Goal: Task Accomplishment & Management: Use online tool/utility

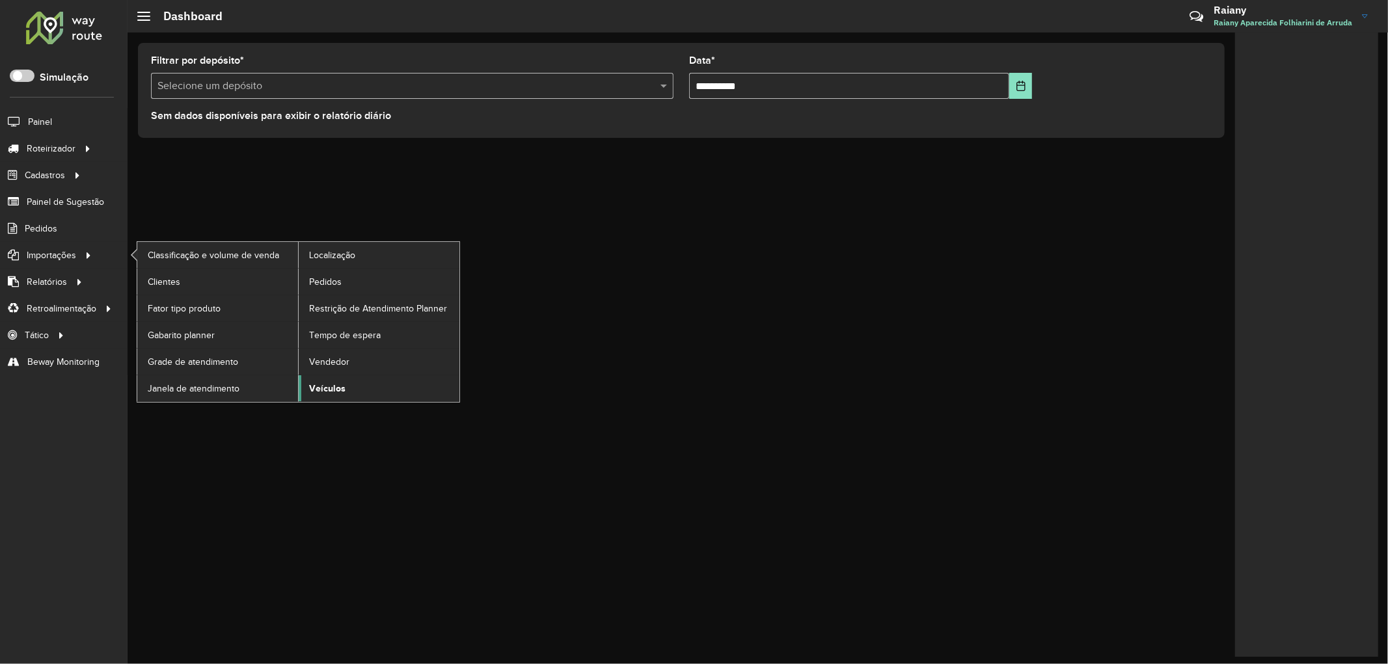
click at [336, 386] on span "Veículos" at bounding box center [327, 389] width 36 height 14
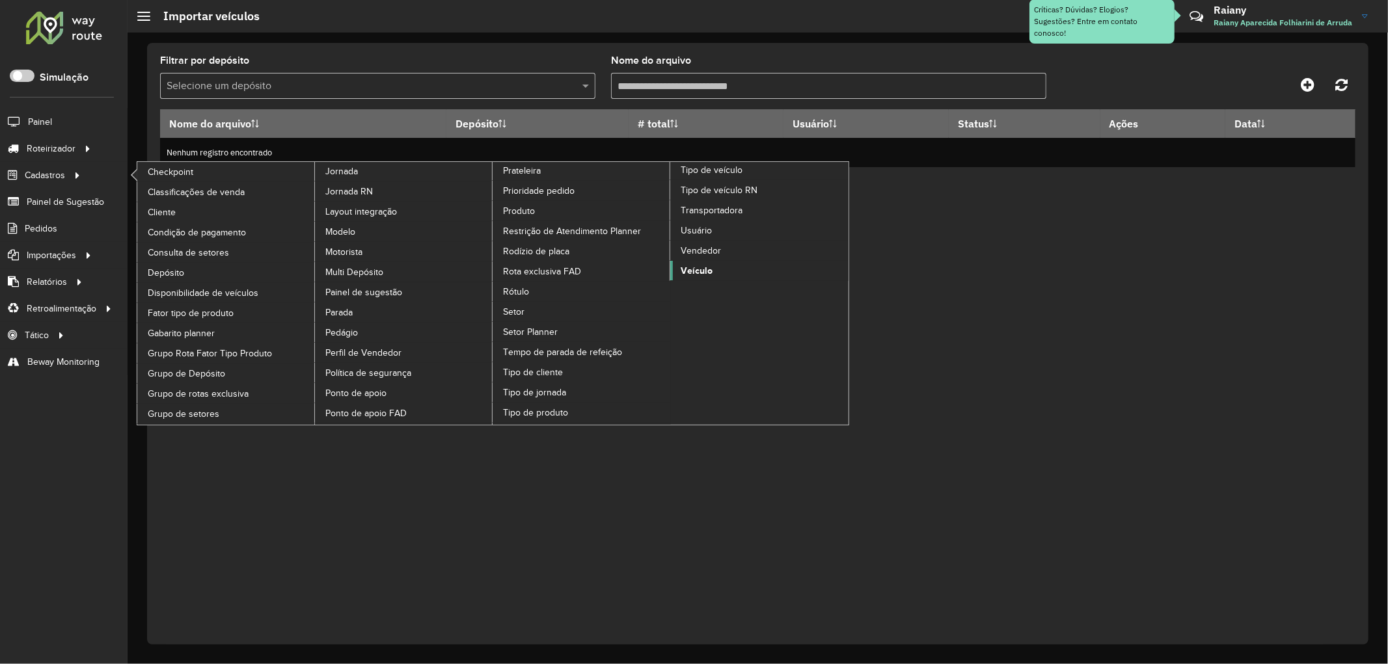
click at [698, 278] on span "Veículo" at bounding box center [696, 271] width 32 height 14
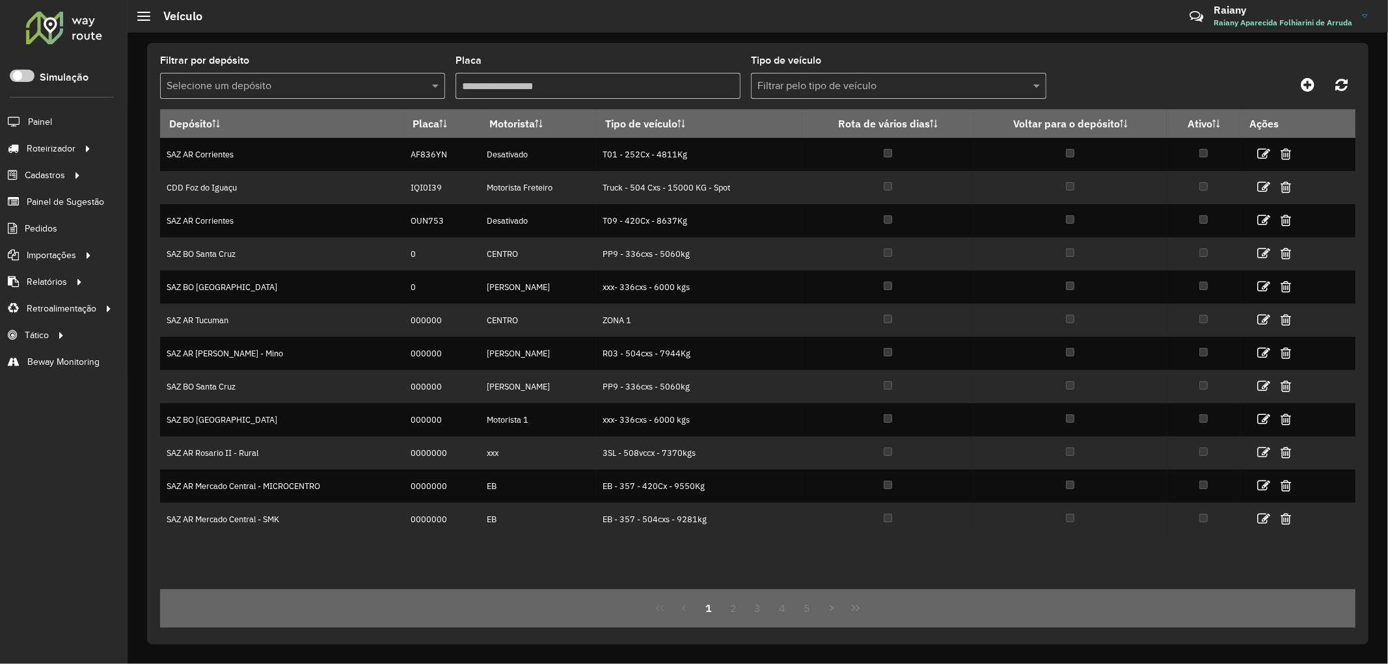
click at [334, 88] on input "text" at bounding box center [290, 87] width 246 height 16
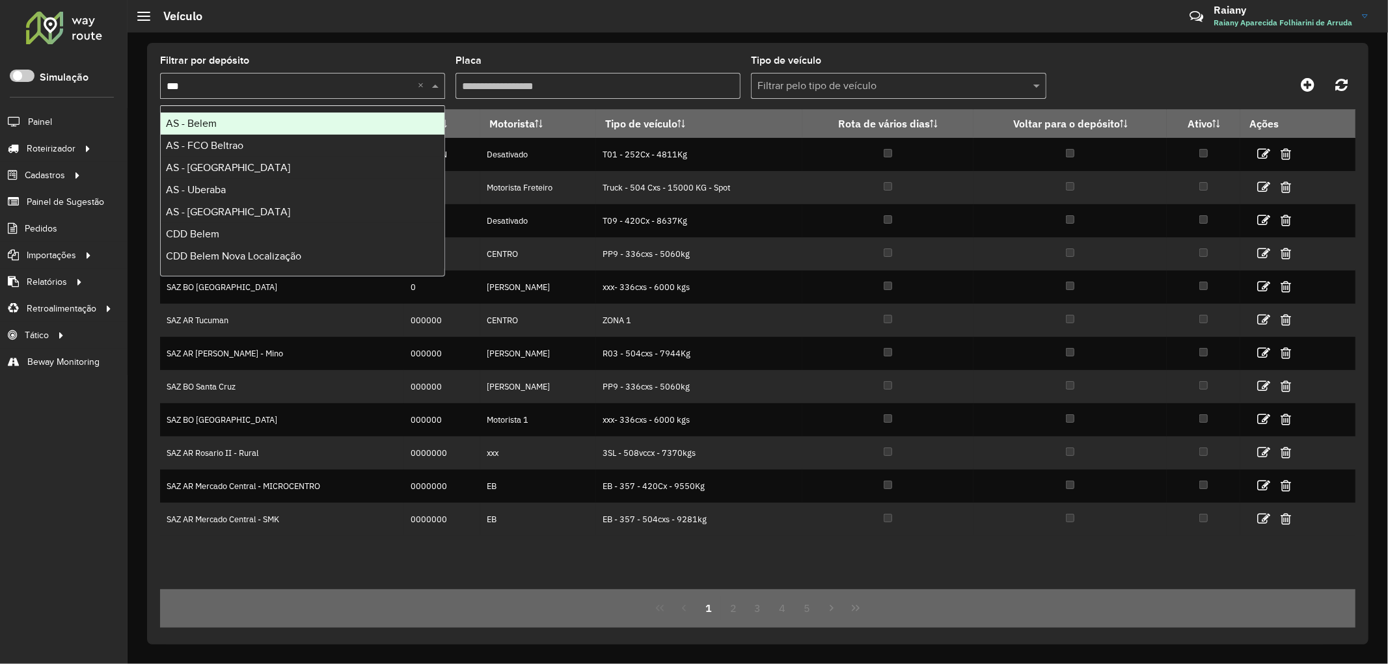
type input "****"
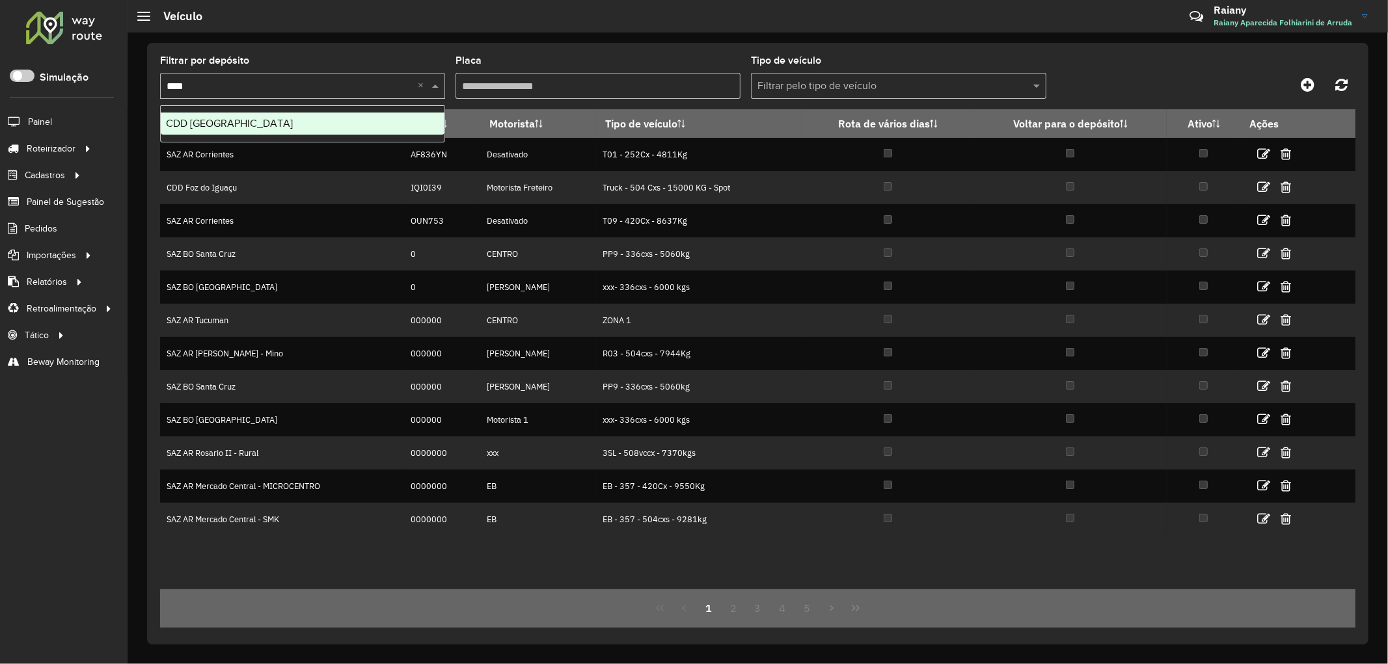
click at [322, 116] on div "CDD [GEOGRAPHIC_DATA]" at bounding box center [303, 124] width 284 height 22
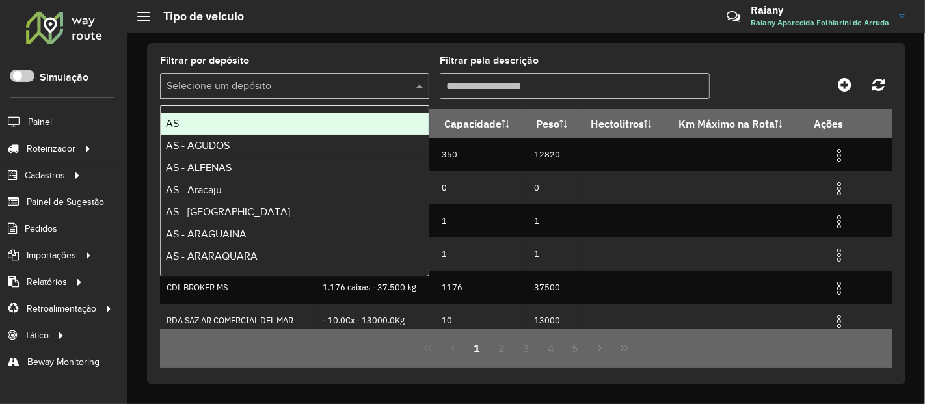
click at [284, 81] on input "text" at bounding box center [282, 87] width 230 height 16
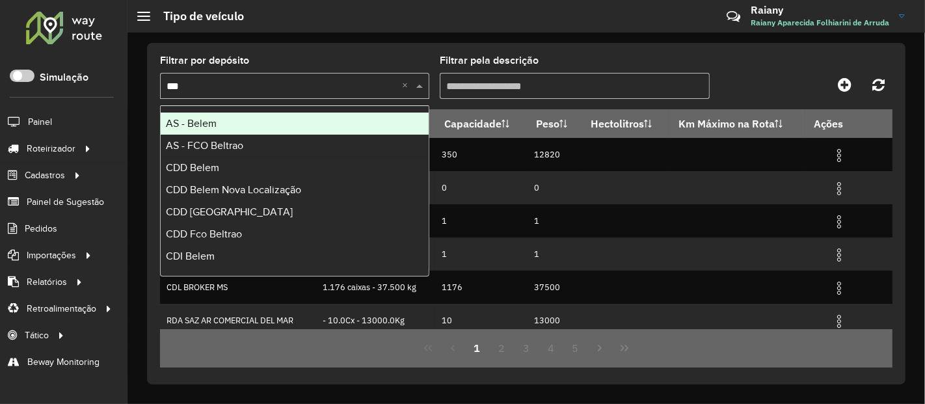
type input "****"
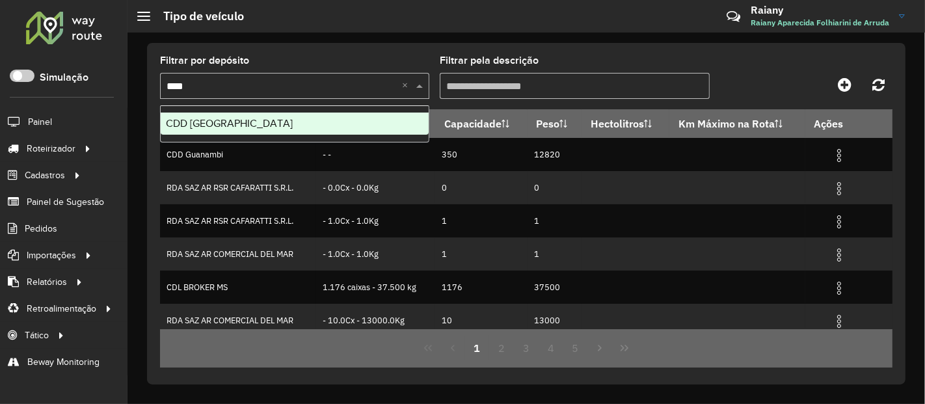
click at [247, 123] on span "CDD [GEOGRAPHIC_DATA]" at bounding box center [229, 123] width 127 height 11
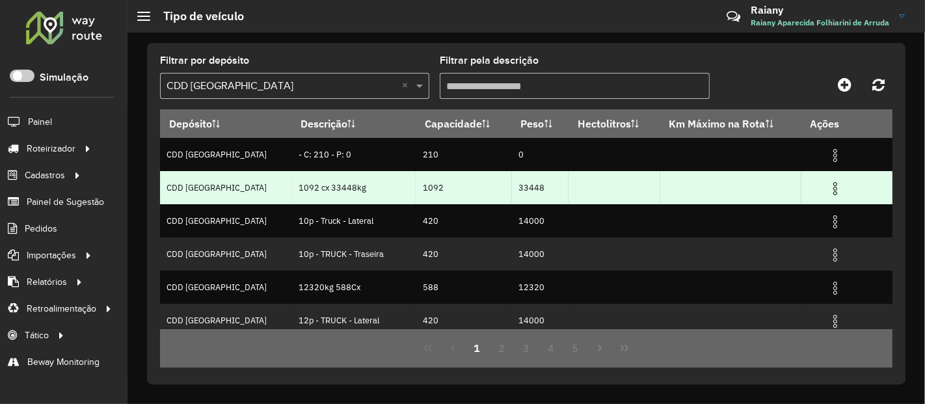
drag, startPoint x: 265, startPoint y: 186, endPoint x: 342, endPoint y: 184, distance: 76.8
click at [342, 184] on td "1092 cx 33448kg" at bounding box center [353, 187] width 124 height 33
copy td "1092 cx 33448kg"
drag, startPoint x: 394, startPoint y: 185, endPoint x: 439, endPoint y: 183, distance: 45.0
click at [439, 183] on td "1092" at bounding box center [464, 187] width 96 height 33
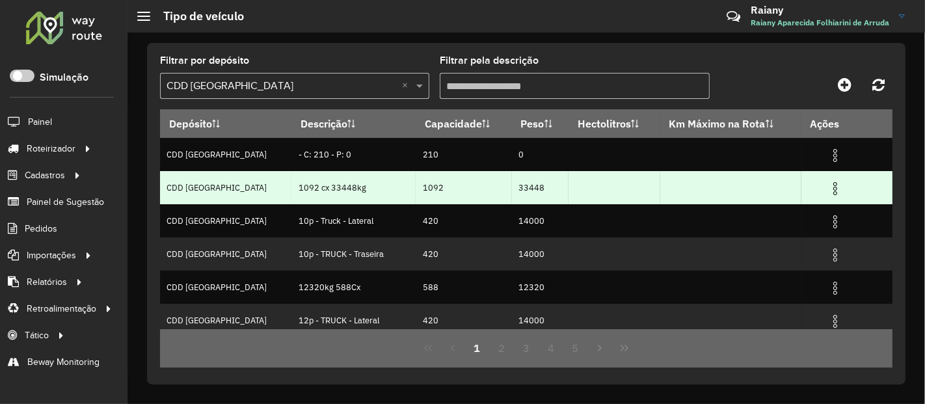
copy td "1092"
drag, startPoint x: 496, startPoint y: 185, endPoint x: 539, endPoint y: 187, distance: 43.0
click at [539, 187] on td "33448" at bounding box center [540, 187] width 57 height 33
copy td "33448"
click at [827, 184] on img at bounding box center [835, 189] width 16 height 16
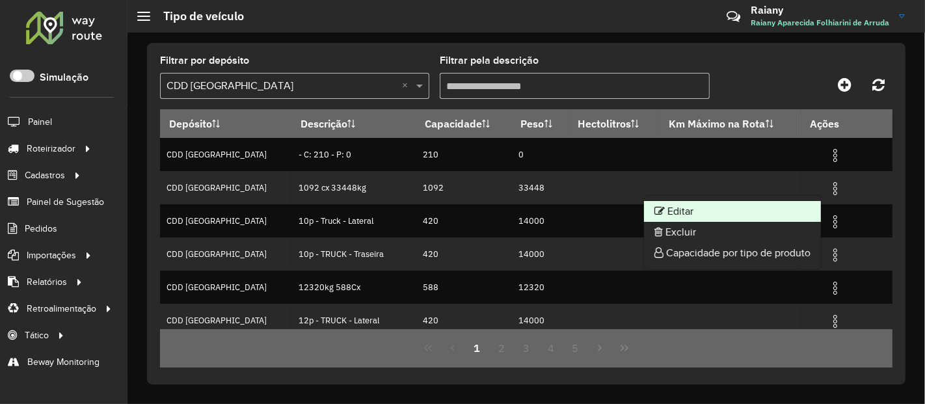
click at [717, 211] on li "Editar" at bounding box center [732, 211] width 177 height 21
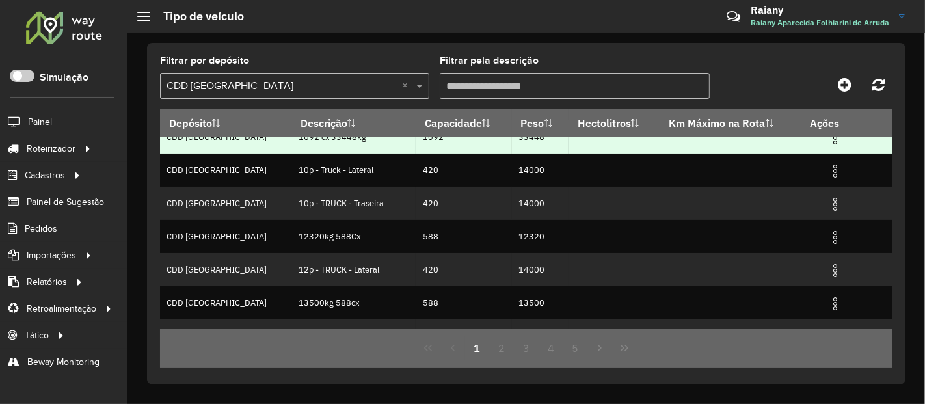
scroll to position [72, 0]
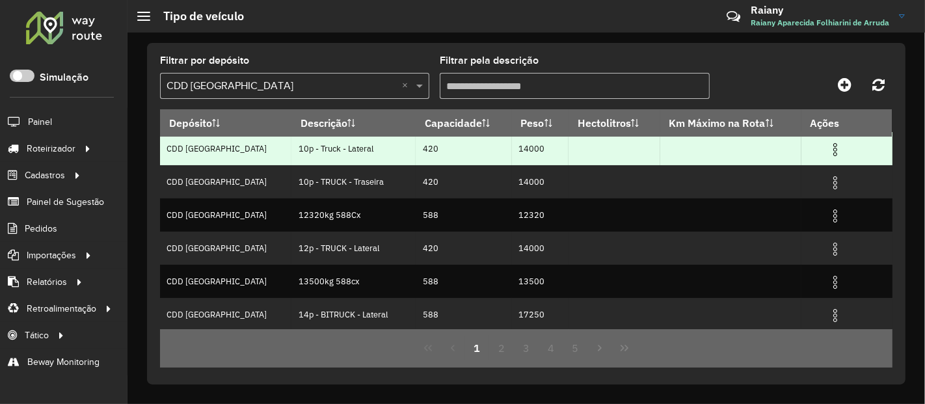
drag, startPoint x: 271, startPoint y: 148, endPoint x: 351, endPoint y: 143, distance: 80.1
click at [351, 143] on td "10p - Truck - Lateral" at bounding box center [353, 148] width 124 height 33
copy td "10p - Truck - Lateral"
drag, startPoint x: 397, startPoint y: 145, endPoint x: 413, endPoint y: 144, distance: 15.6
click at [416, 144] on td "420" at bounding box center [464, 148] width 96 height 33
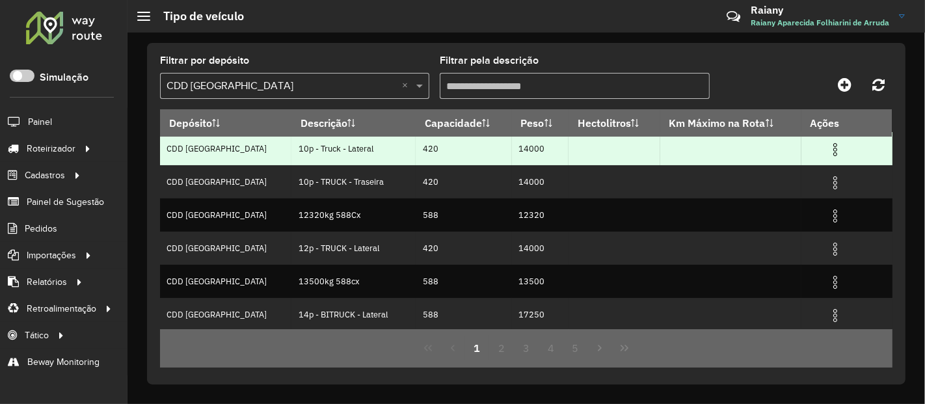
copy td "420"
drag, startPoint x: 496, startPoint y: 148, endPoint x: 524, endPoint y: 145, distance: 27.4
click at [524, 145] on td "14000" at bounding box center [540, 148] width 57 height 33
copy td "14000"
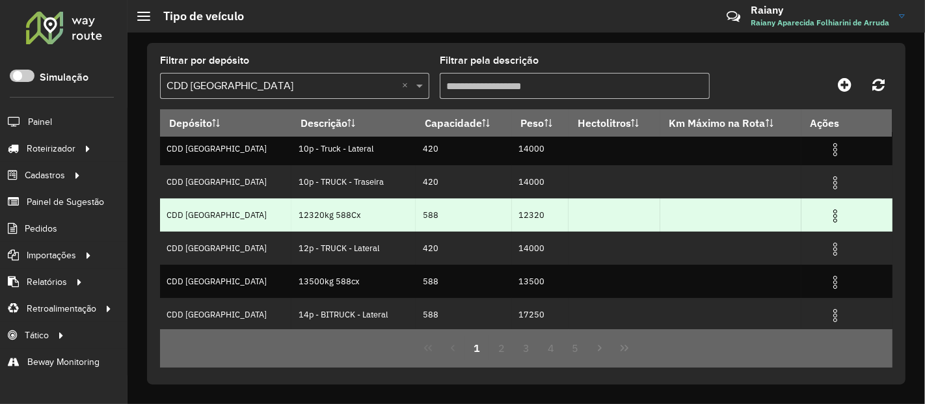
scroll to position [144, 0]
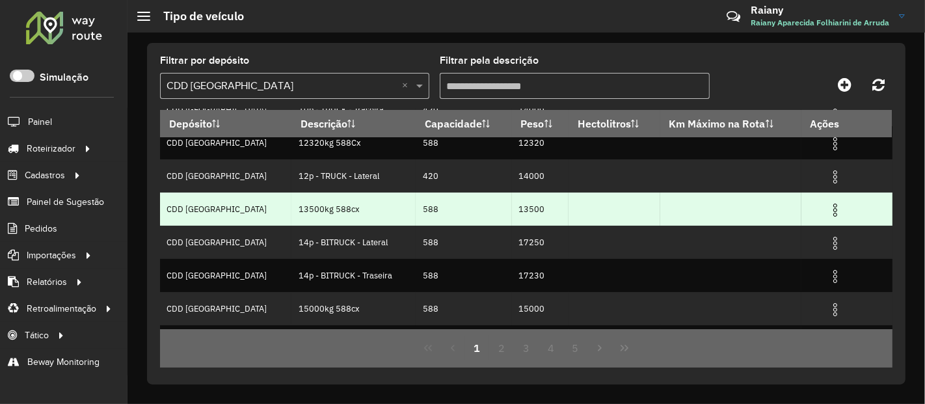
drag, startPoint x: 270, startPoint y: 208, endPoint x: 351, endPoint y: 207, distance: 81.3
click at [351, 207] on td "13500kg 588cx" at bounding box center [353, 209] width 124 height 33
copy td "13500kg 588cx"
drag, startPoint x: 399, startPoint y: 204, endPoint x: 425, endPoint y: 203, distance: 26.0
click at [425, 203] on td "588" at bounding box center [464, 209] width 96 height 33
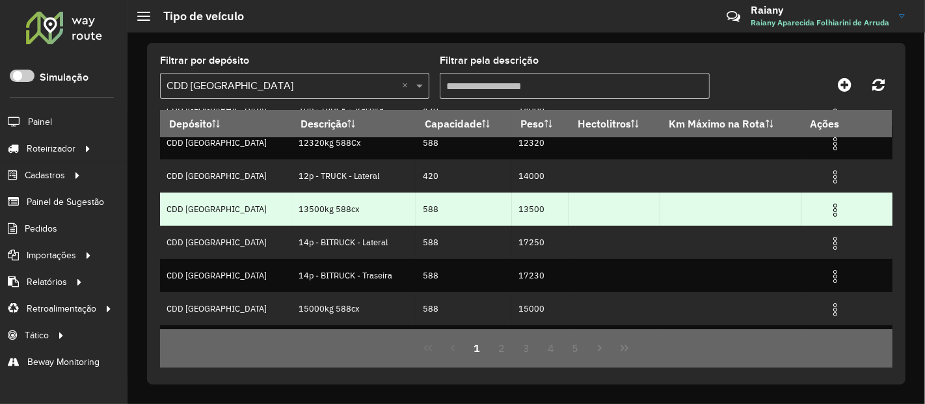
copy td "588"
drag, startPoint x: 496, startPoint y: 202, endPoint x: 539, endPoint y: 204, distance: 43.0
click at [539, 204] on td "13500" at bounding box center [540, 209] width 57 height 33
copy td "13500"
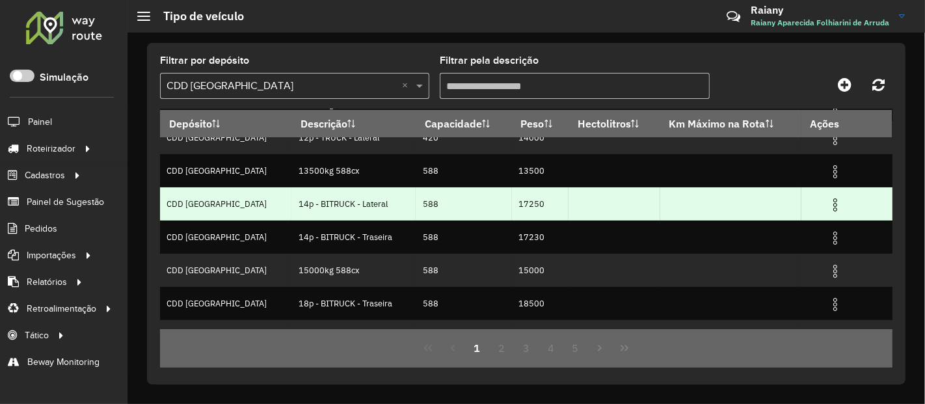
scroll to position [204, 0]
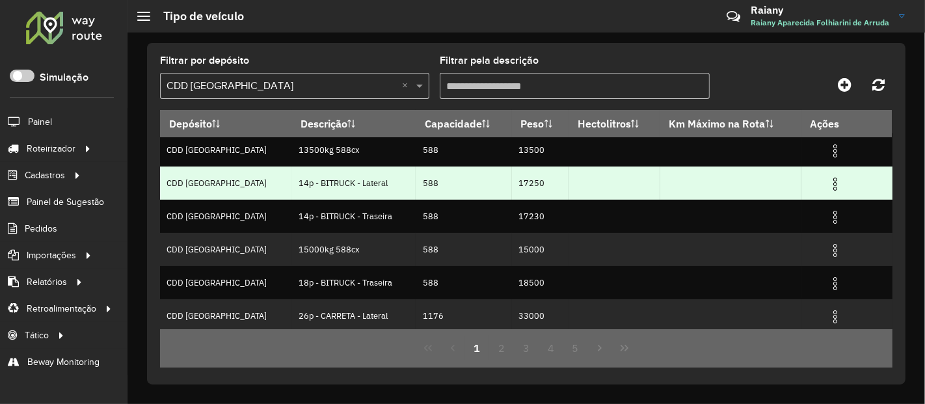
drag, startPoint x: 265, startPoint y: 180, endPoint x: 358, endPoint y: 180, distance: 93.0
click at [358, 180] on td "14p - BITRUCK - Lateral" at bounding box center [353, 183] width 124 height 33
copy td "14p - BITRUCK - Lateral"
drag, startPoint x: 396, startPoint y: 182, endPoint x: 422, endPoint y: 180, distance: 25.4
click at [422, 180] on td "588" at bounding box center [464, 183] width 96 height 33
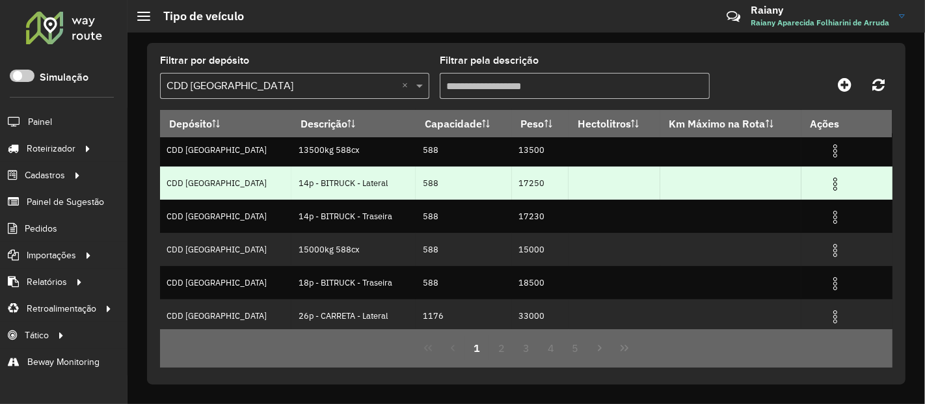
drag, startPoint x: 500, startPoint y: 181, endPoint x: 524, endPoint y: 180, distance: 24.1
click at [524, 180] on td "17250" at bounding box center [540, 183] width 57 height 33
drag, startPoint x: 529, startPoint y: 179, endPoint x: 496, endPoint y: 176, distance: 33.3
click at [512, 176] on td "17250" at bounding box center [540, 183] width 57 height 33
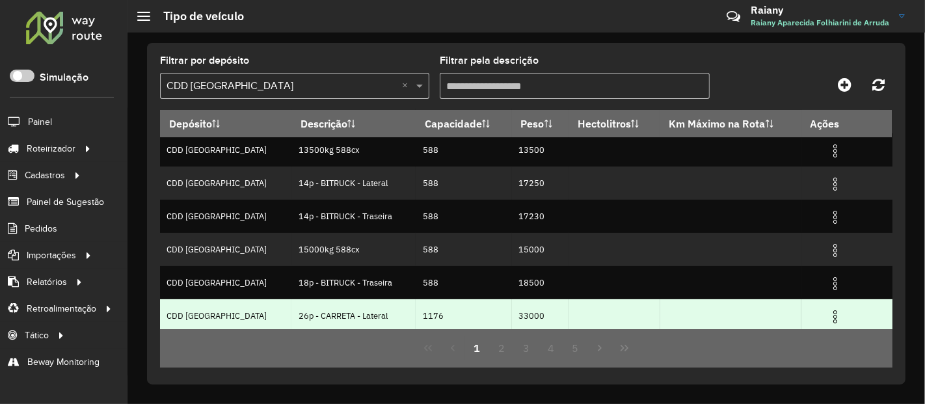
drag, startPoint x: 268, startPoint y: 313, endPoint x: 365, endPoint y: 308, distance: 97.1
click at [365, 308] on td "26p - CARRETA - Lateral" at bounding box center [353, 315] width 124 height 33
drag, startPoint x: 396, startPoint y: 310, endPoint x: 422, endPoint y: 310, distance: 26.0
click at [422, 310] on td "1176" at bounding box center [464, 315] width 96 height 33
drag, startPoint x: 497, startPoint y: 311, endPoint x: 546, endPoint y: 310, distance: 49.5
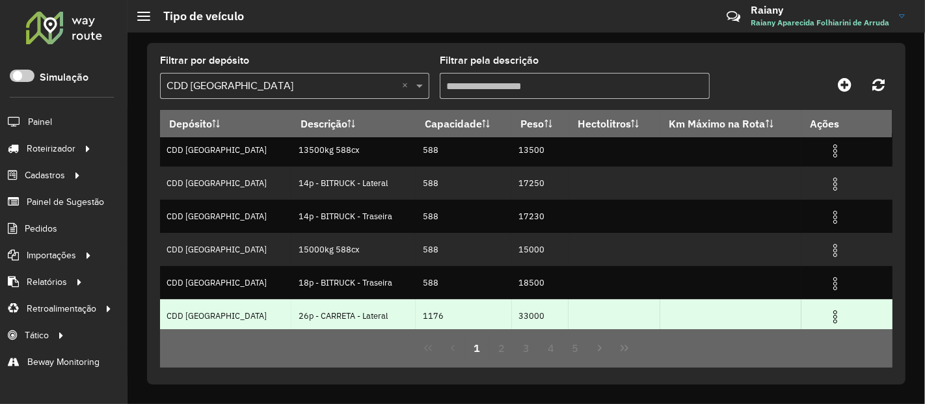
click at [546, 310] on td "33000" at bounding box center [540, 315] width 57 height 33
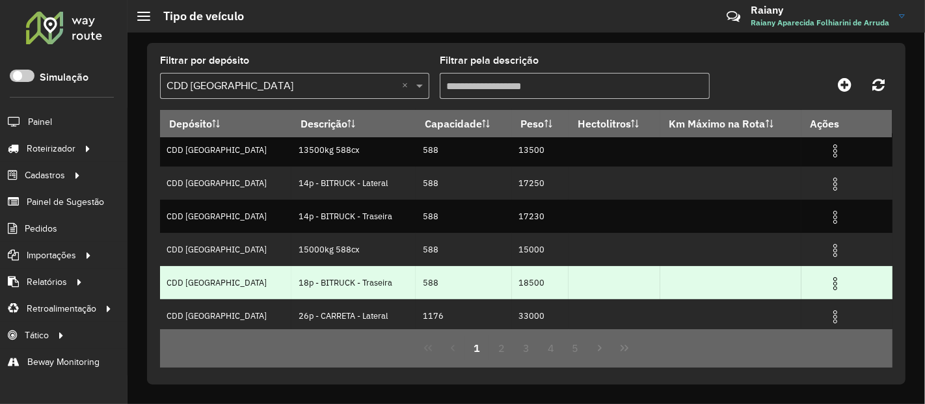
drag, startPoint x: 271, startPoint y: 281, endPoint x: 371, endPoint y: 272, distance: 100.6
click at [371, 272] on td "18p - BITRUCK - Traseira" at bounding box center [353, 282] width 124 height 33
drag, startPoint x: 396, startPoint y: 280, endPoint x: 450, endPoint y: 274, distance: 54.3
click at [450, 274] on td "588" at bounding box center [464, 282] width 96 height 33
drag, startPoint x: 496, startPoint y: 280, endPoint x: 553, endPoint y: 280, distance: 57.2
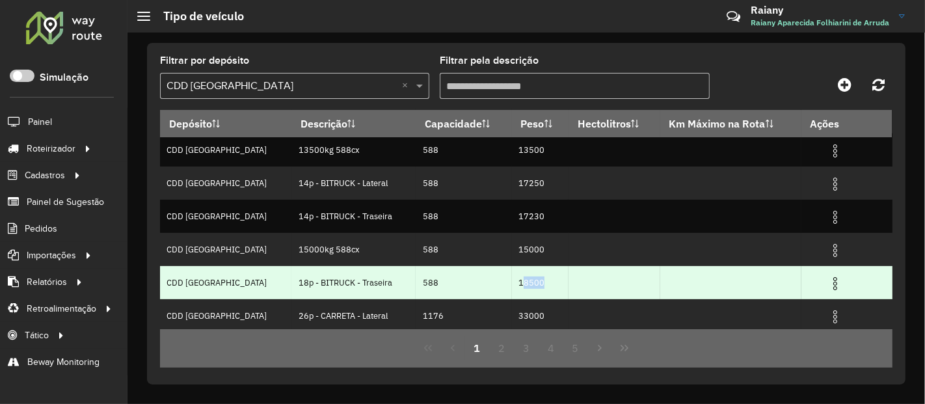
click at [553, 280] on tr "CDD Belo Horizonte 18p - BITRUCK - Traseira 588 18500" at bounding box center [526, 282] width 732 height 33
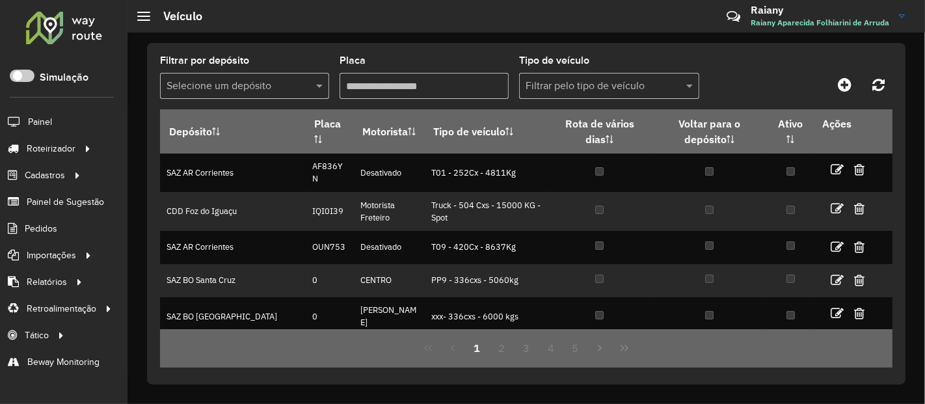
click at [206, 84] on input "text" at bounding box center [232, 87] width 130 height 16
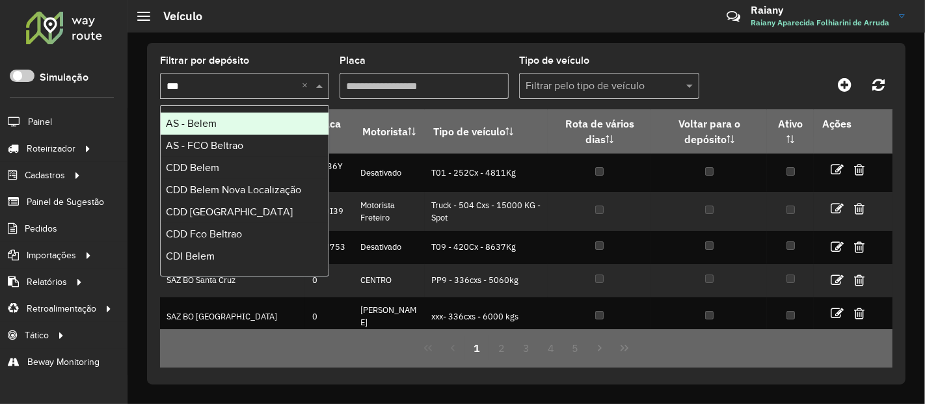
type input "****"
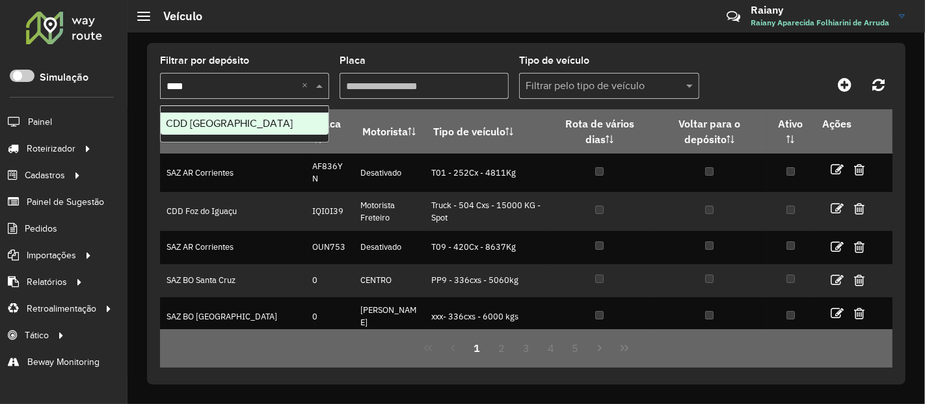
click at [250, 118] on span "CDD [GEOGRAPHIC_DATA]" at bounding box center [229, 123] width 127 height 11
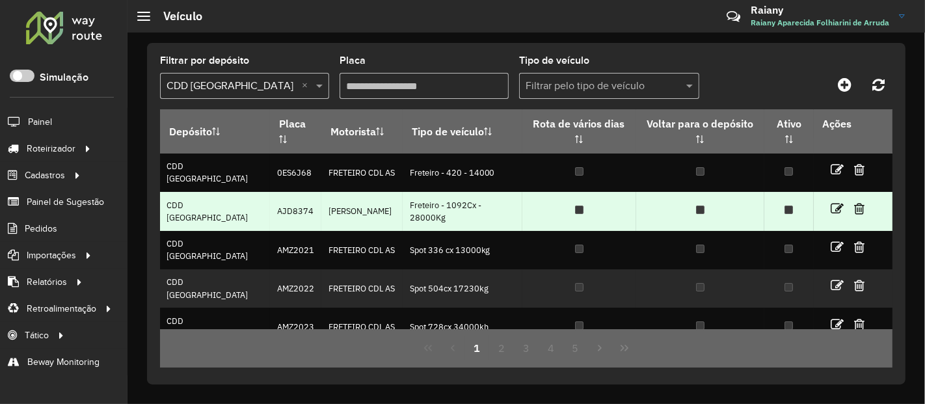
drag, startPoint x: 304, startPoint y: 211, endPoint x: 375, endPoint y: 206, distance: 71.7
click at [375, 206] on td "[PERSON_NAME]" at bounding box center [361, 211] width 81 height 38
copy td "[PERSON_NAME]"
click at [273, 209] on td "AJD8374" at bounding box center [295, 211] width 51 height 38
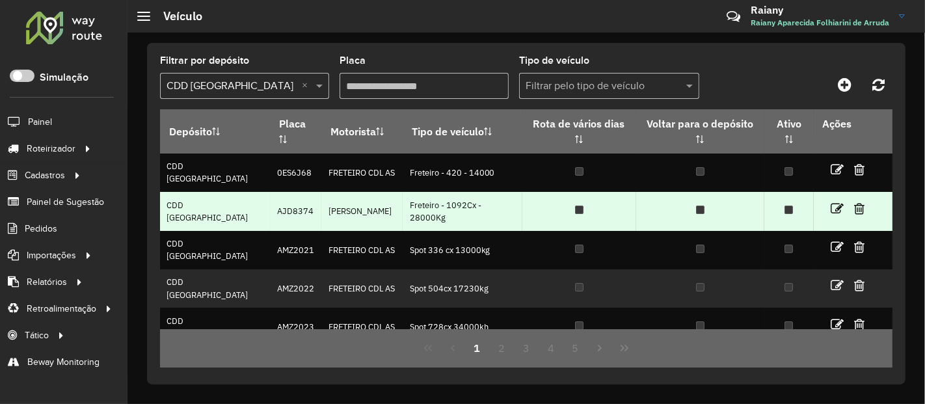
copy td "AJD8374"
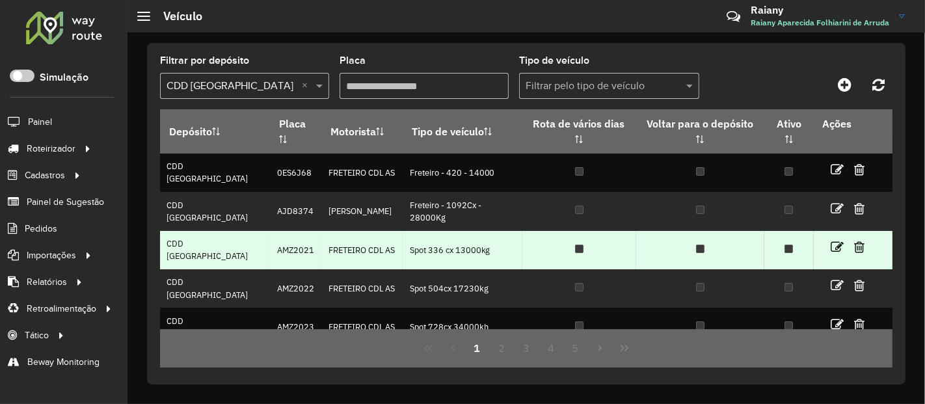
click at [270, 254] on td "AMZ2021" at bounding box center [295, 250] width 51 height 38
copy td "AMZ2021"
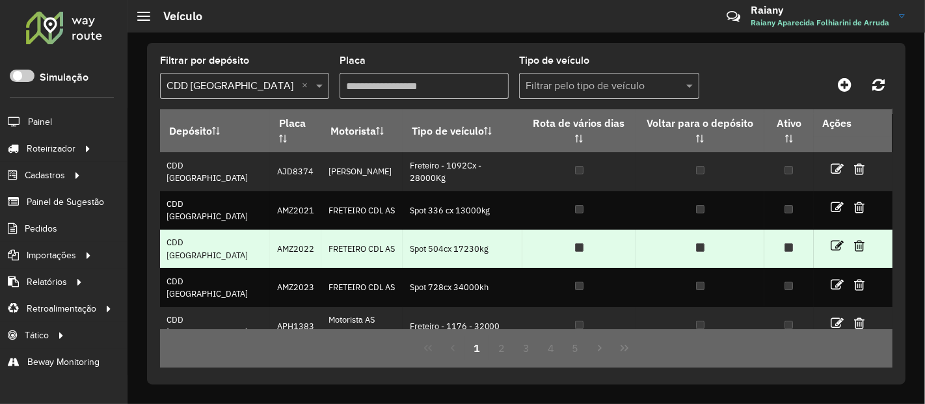
scroll to position [72, 0]
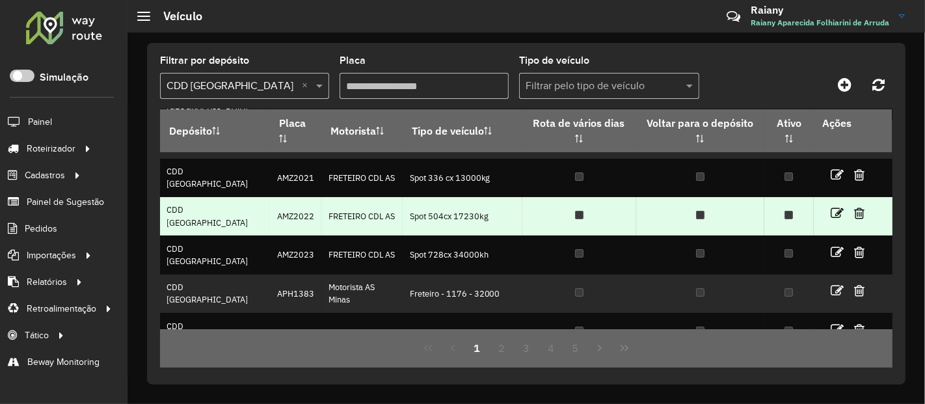
click at [276, 217] on td "AMZ2022" at bounding box center [295, 216] width 51 height 38
copy td "AMZ2022"
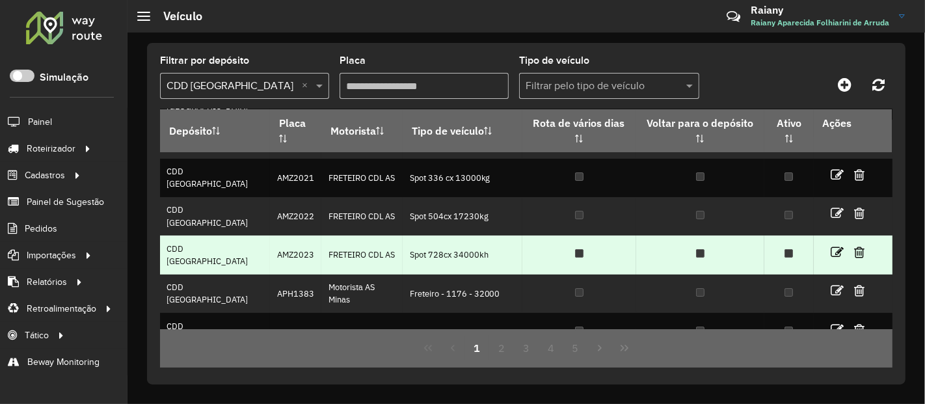
click at [270, 252] on td "AMZ2023" at bounding box center [295, 254] width 51 height 38
copy td "AMZ2023"
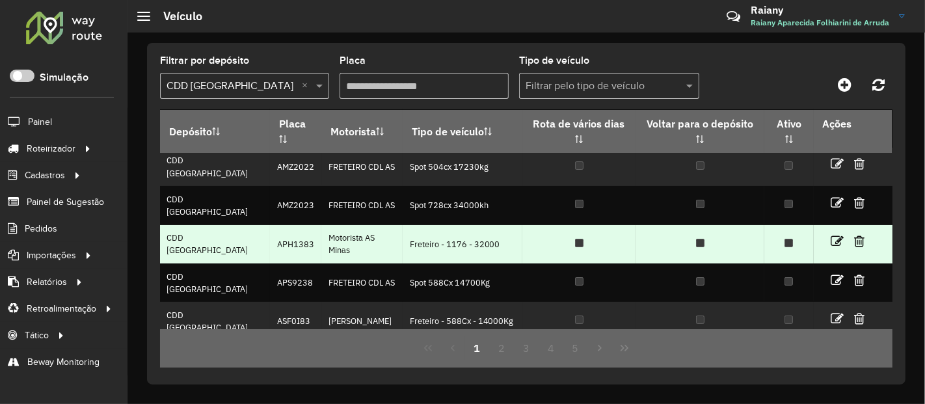
scroll to position [144, 0]
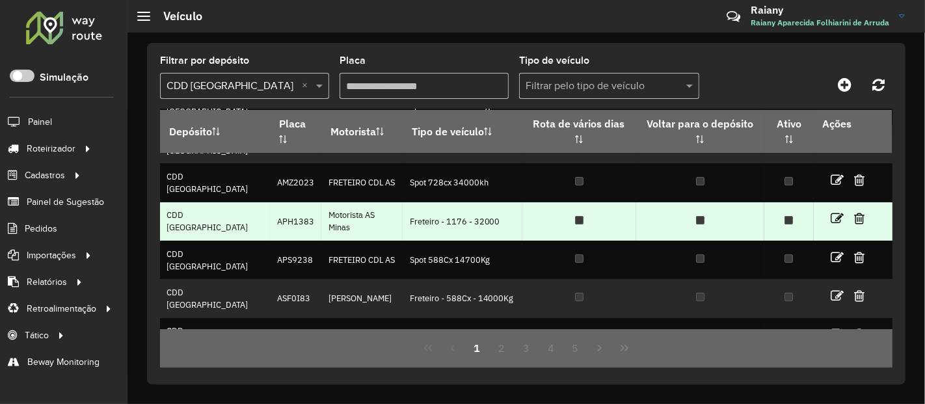
click at [271, 218] on td "APH1383" at bounding box center [295, 221] width 51 height 38
copy td "APH1383"
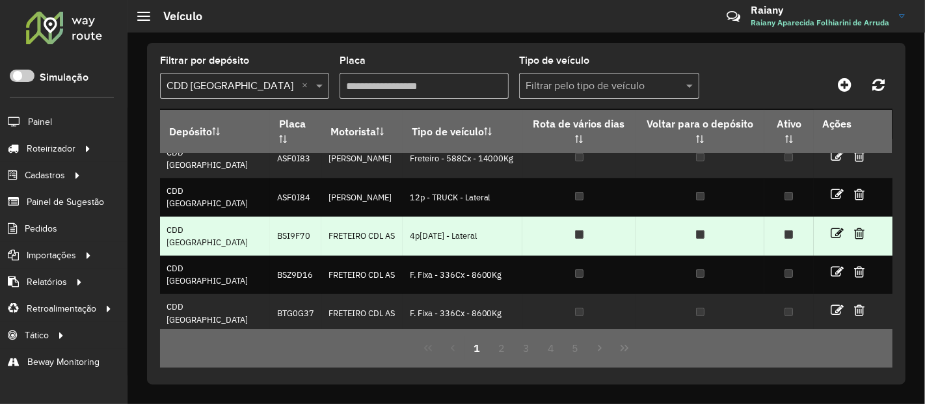
scroll to position [213, 0]
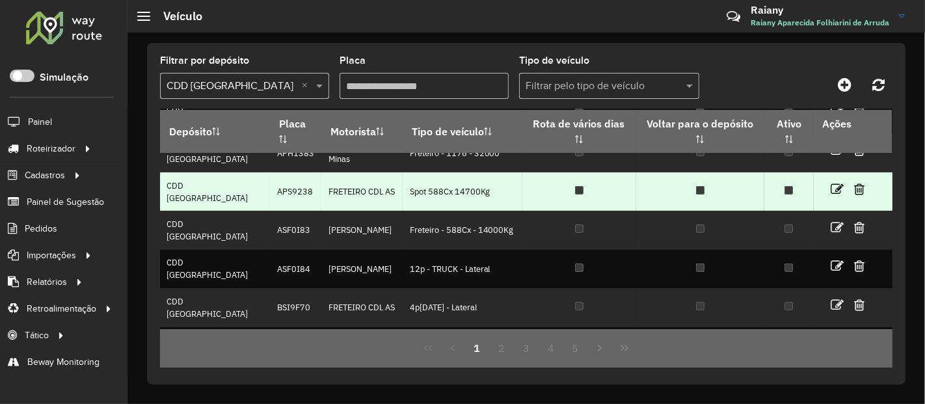
click at [270, 187] on td "APS9238" at bounding box center [295, 191] width 51 height 38
copy td "APS9238"
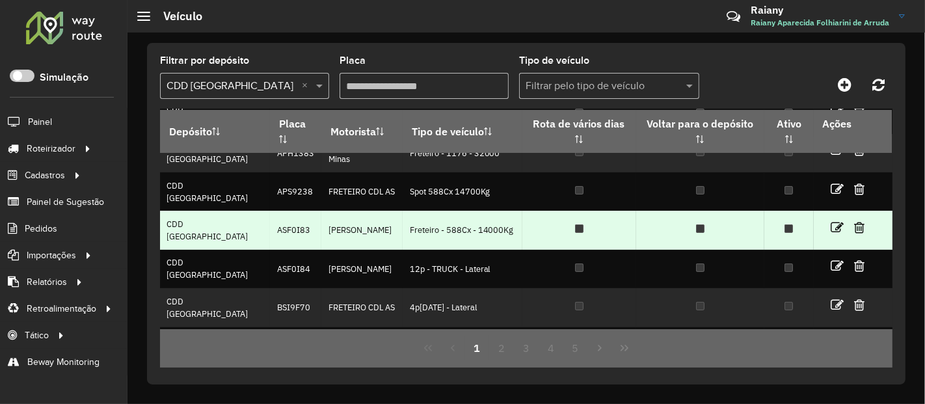
click at [270, 227] on td "ASF0I83" at bounding box center [295, 230] width 51 height 38
copy td "ASF0I83"
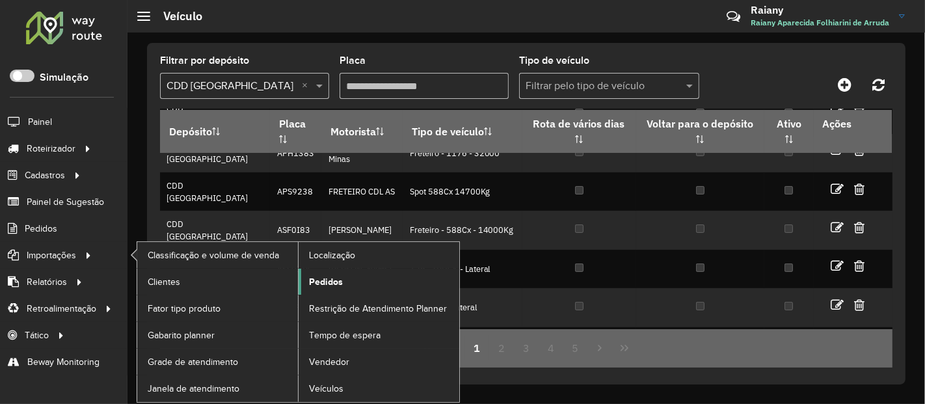
click at [336, 282] on span "Pedidos" at bounding box center [326, 282] width 34 height 14
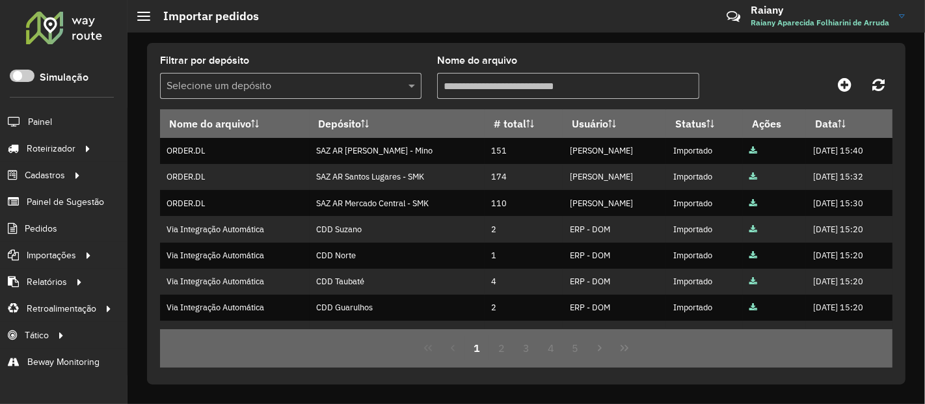
click at [252, 85] on input "text" at bounding box center [278, 87] width 222 height 16
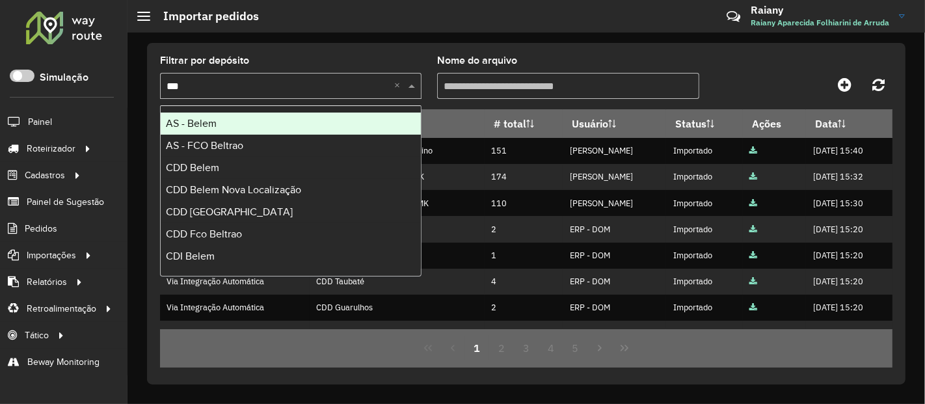
type input "****"
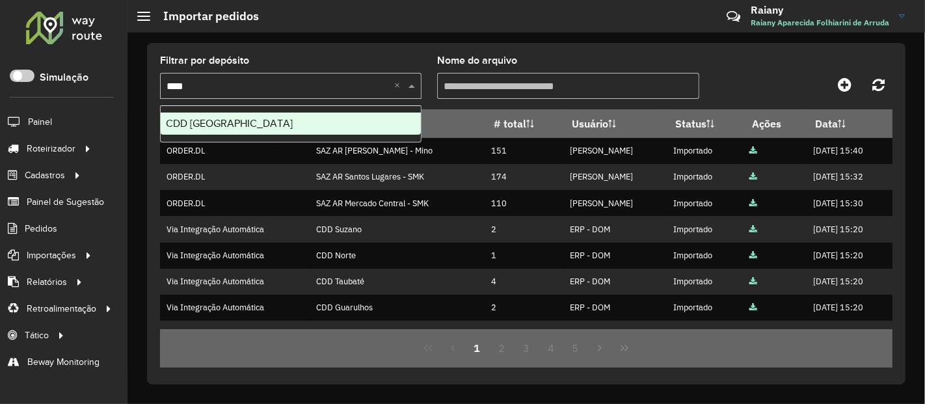
click at [261, 120] on div "CDD [GEOGRAPHIC_DATA]" at bounding box center [291, 124] width 260 height 22
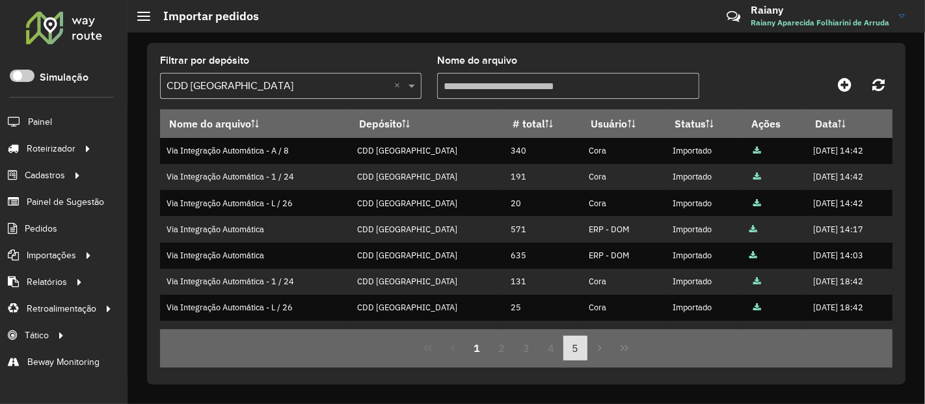
click at [571, 352] on button "5" at bounding box center [575, 348] width 25 height 25
click at [572, 348] on button "7" at bounding box center [575, 348] width 25 height 25
click at [572, 348] on button "9" at bounding box center [575, 348] width 25 height 25
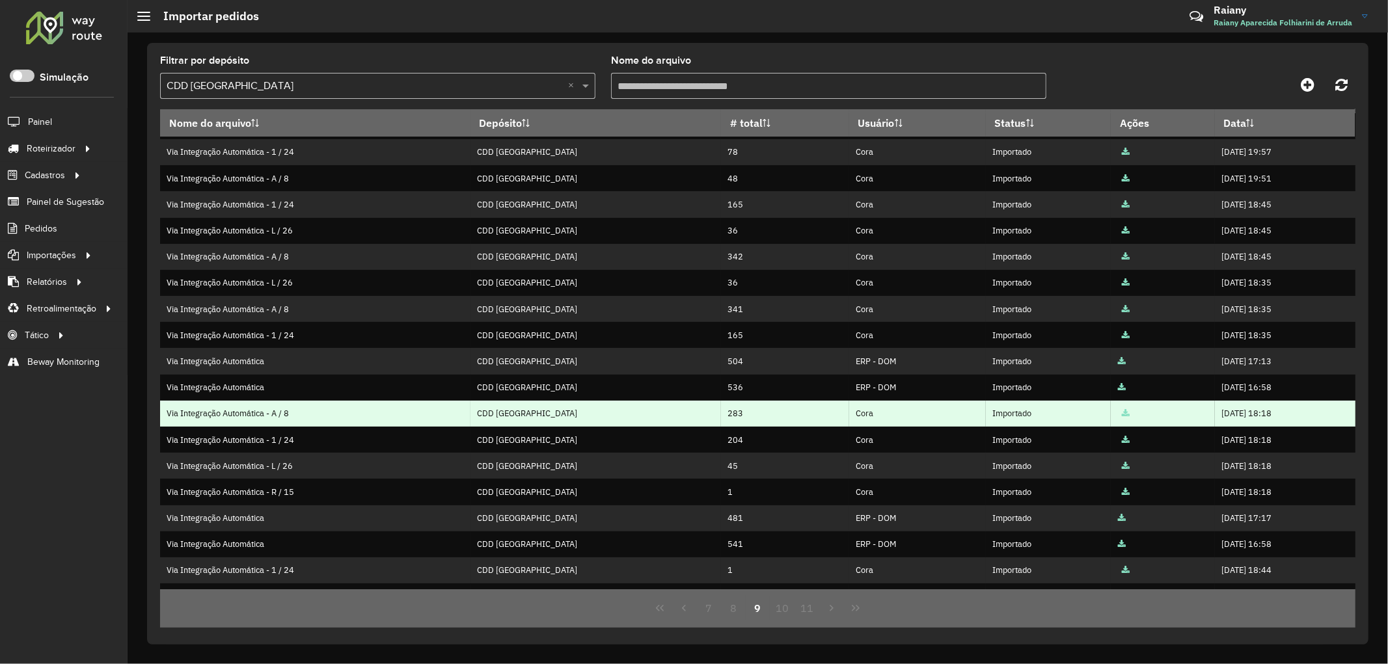
scroll to position [1, 0]
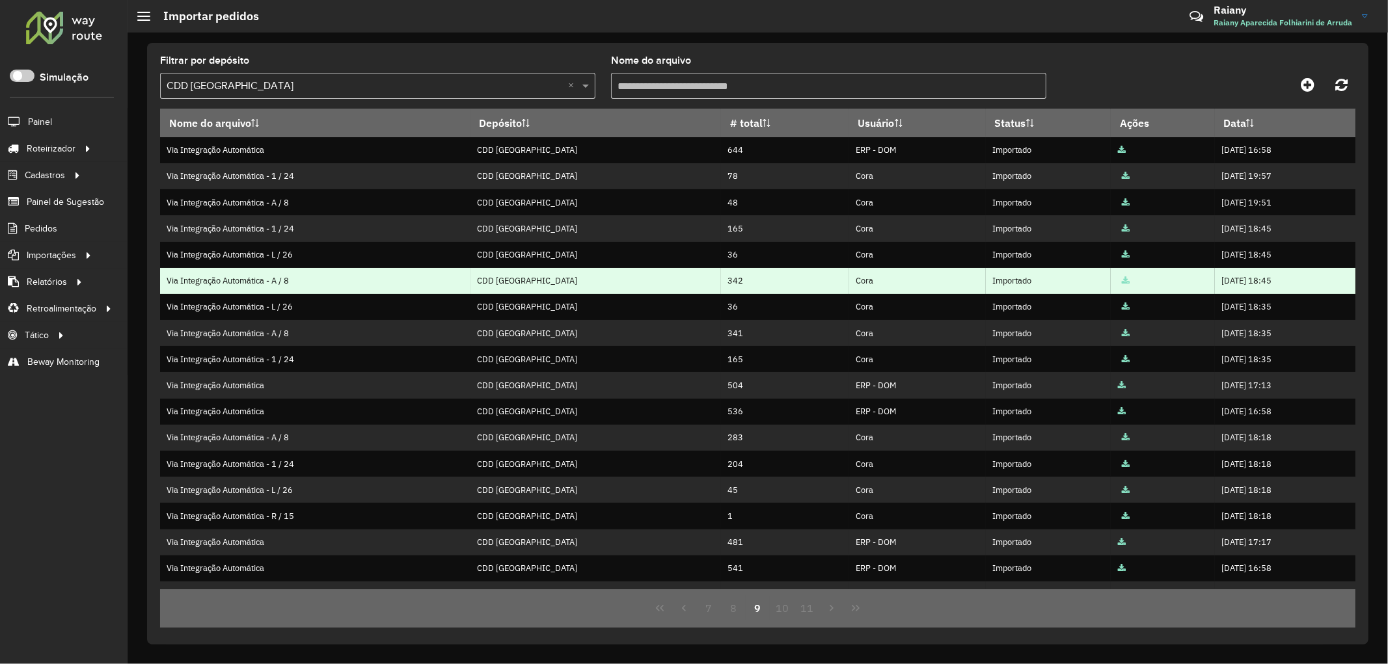
click at [924, 282] on icon at bounding box center [1126, 281] width 8 height 8
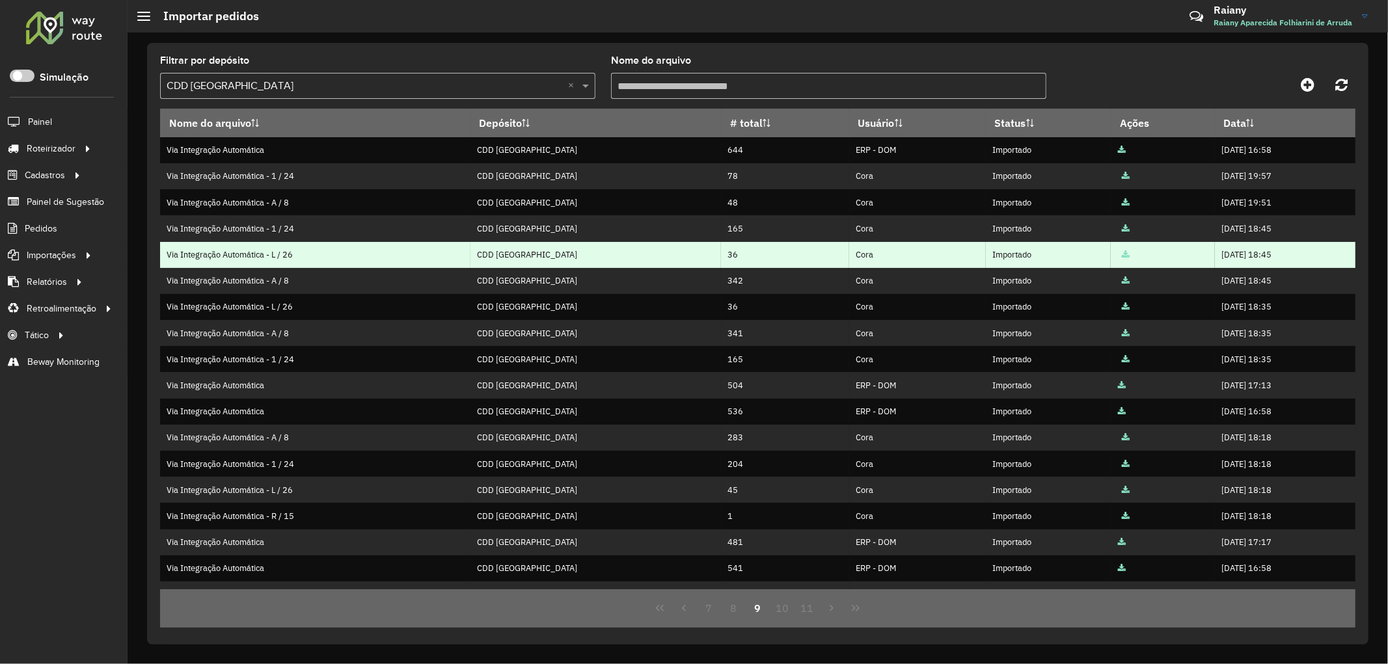
click at [924, 259] on icon at bounding box center [1126, 255] width 8 height 8
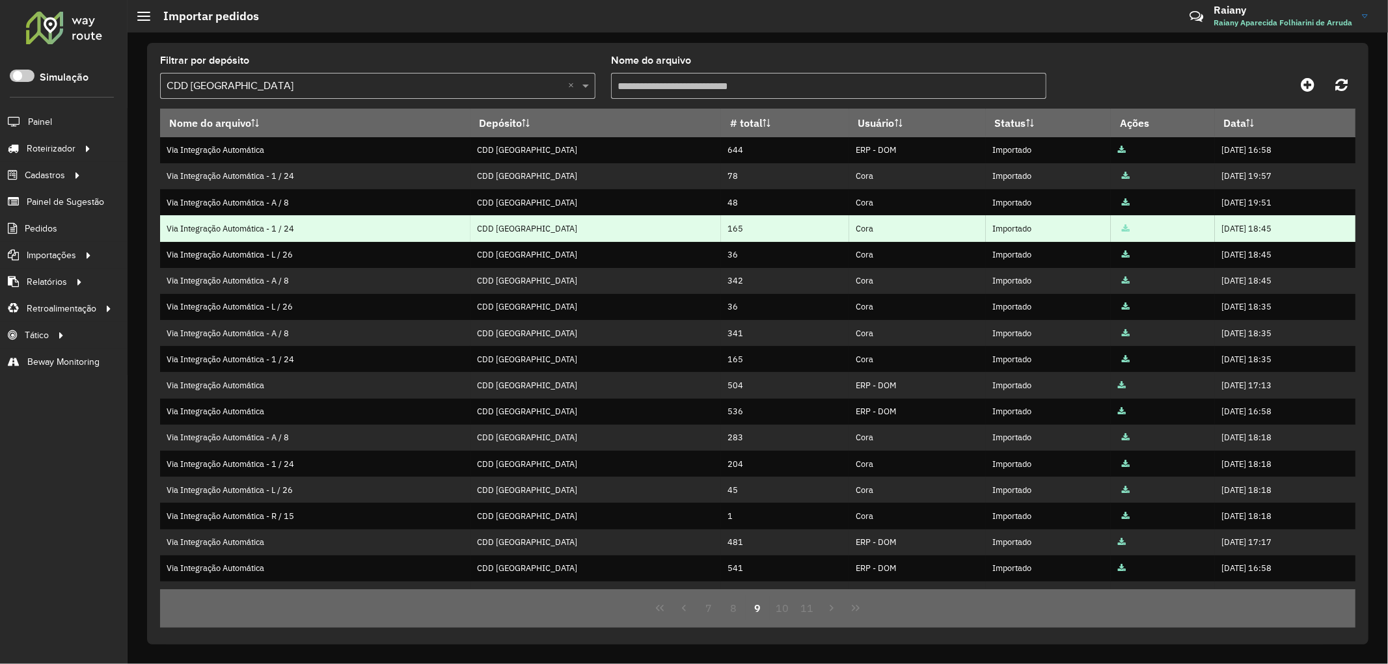
click at [924, 231] on icon at bounding box center [1126, 229] width 8 height 8
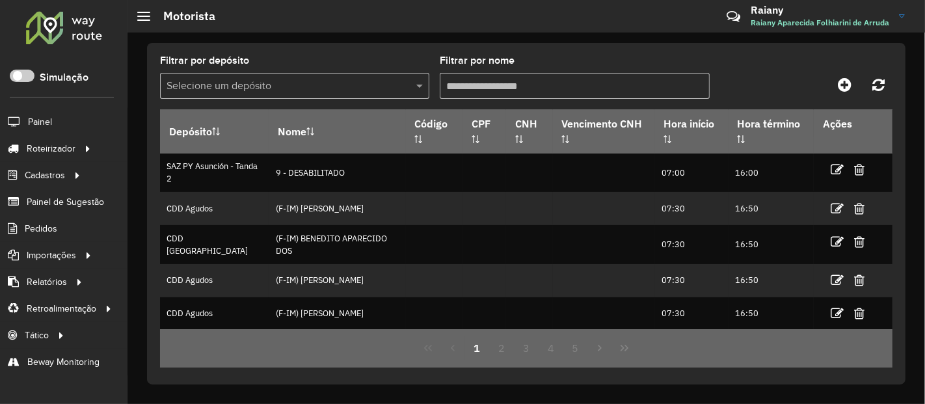
click at [270, 90] on input "text" at bounding box center [282, 87] width 230 height 16
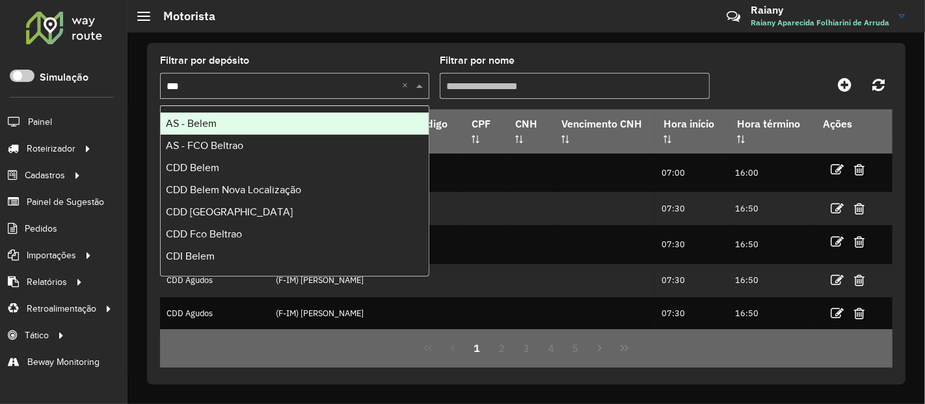
type input "****"
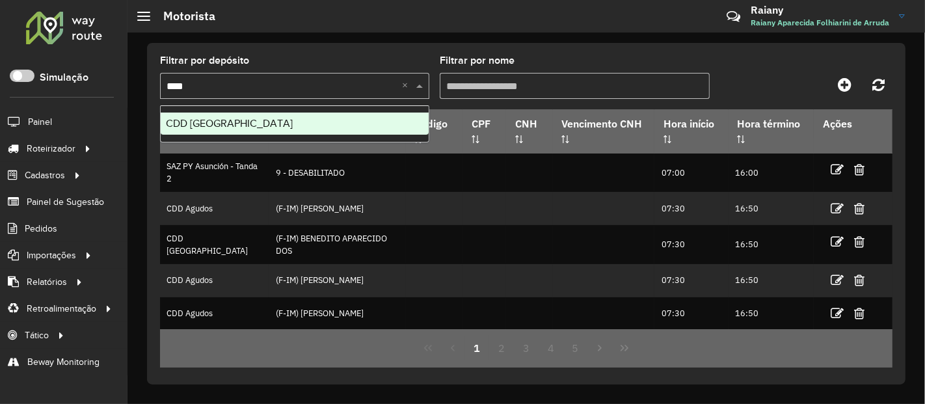
click at [258, 118] on div "CDD [GEOGRAPHIC_DATA]" at bounding box center [295, 124] width 268 height 22
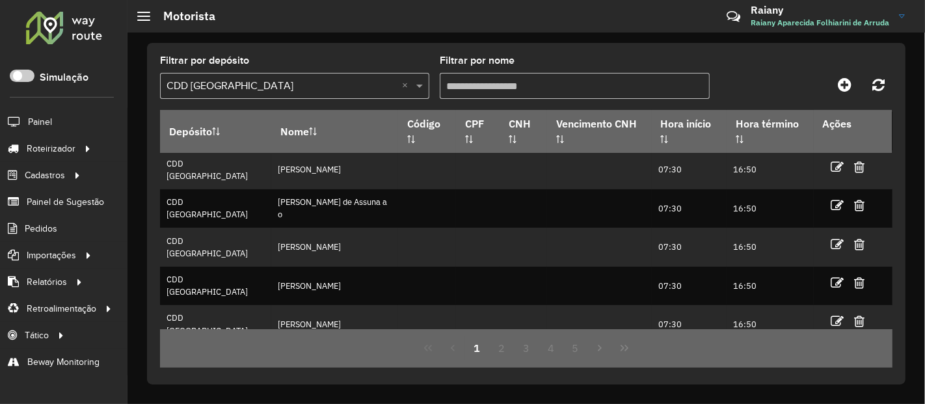
scroll to position [284, 0]
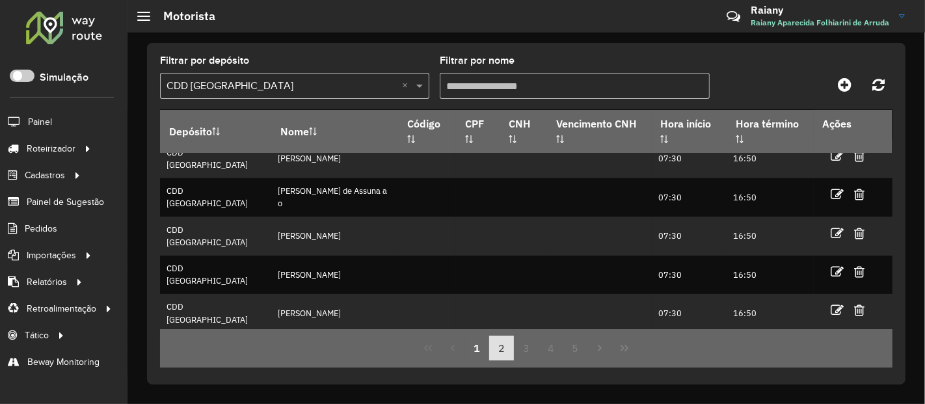
click at [500, 353] on button "2" at bounding box center [501, 348] width 25 height 25
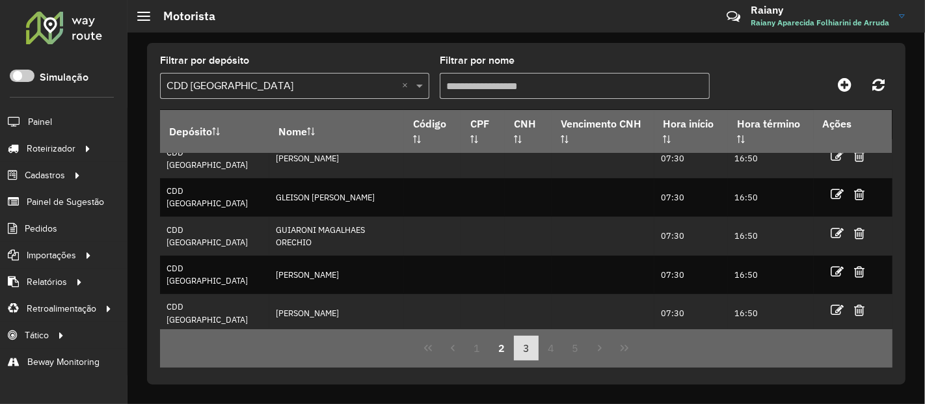
click at [527, 354] on button "3" at bounding box center [526, 348] width 25 height 25
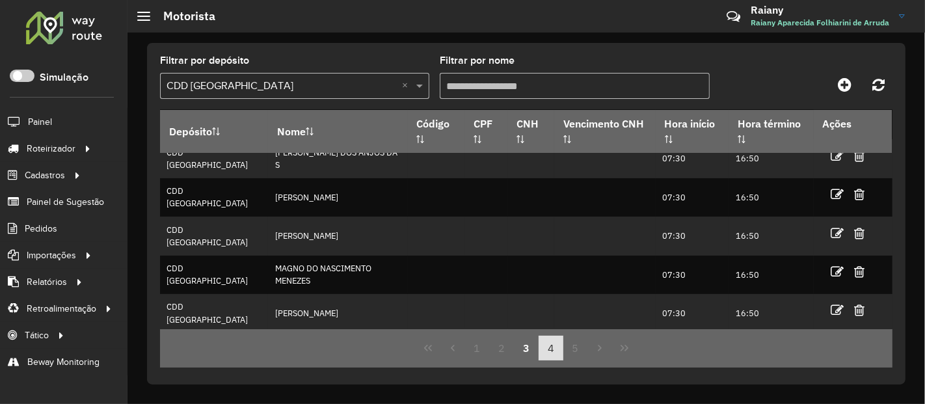
click at [540, 347] on button "4" at bounding box center [551, 348] width 25 height 25
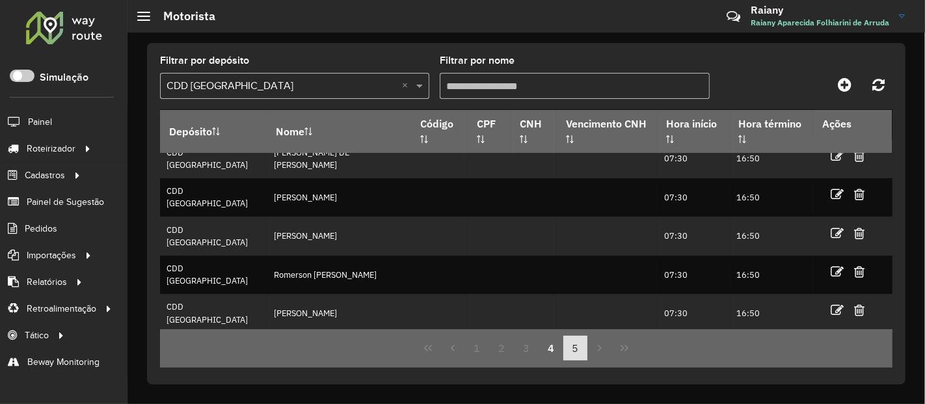
click at [578, 346] on button "5" at bounding box center [575, 348] width 25 height 25
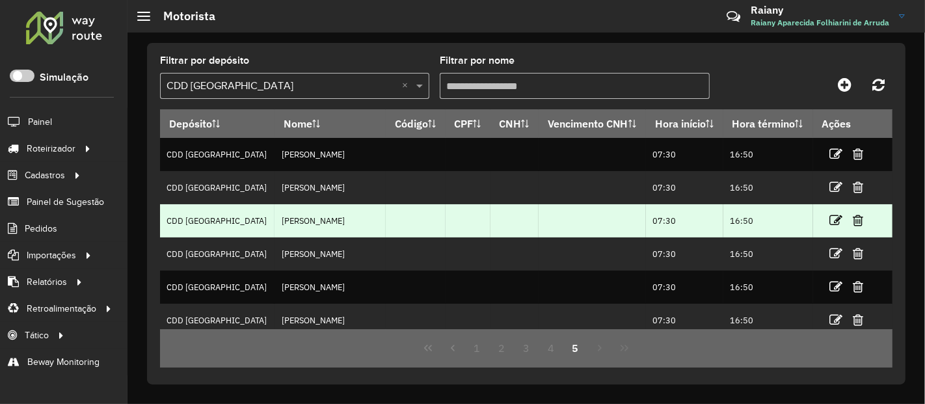
scroll to position [131, 0]
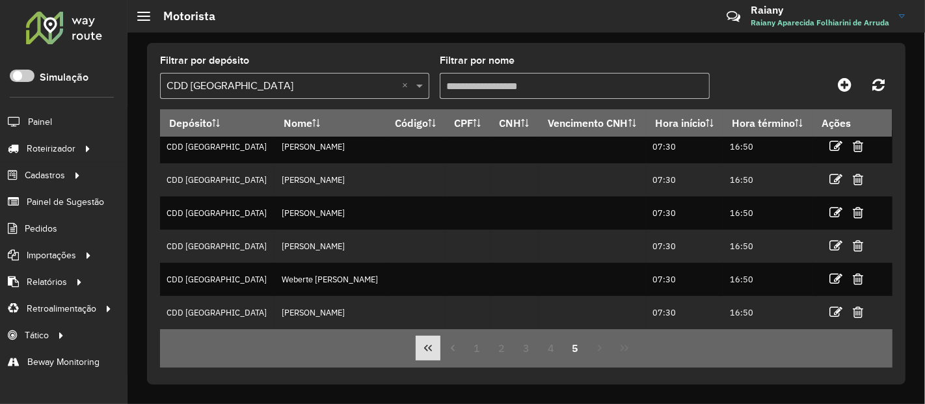
click at [429, 356] on button "First Page" at bounding box center [428, 348] width 25 height 25
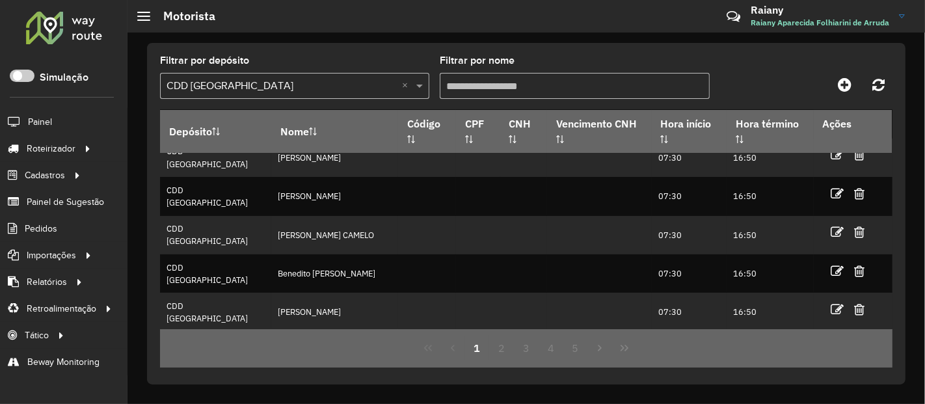
scroll to position [0, 0]
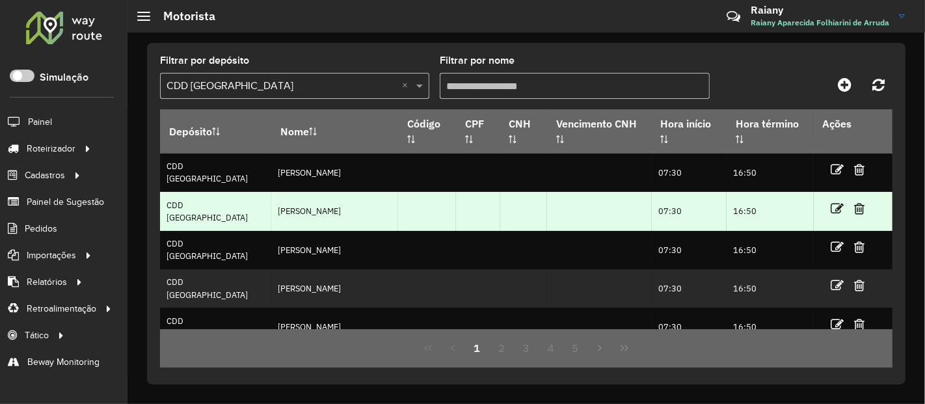
drag, startPoint x: 262, startPoint y: 208, endPoint x: 358, endPoint y: 208, distance: 96.3
click at [358, 208] on td "[PERSON_NAME]" at bounding box center [334, 211] width 127 height 38
copy td "[PERSON_NAME]"
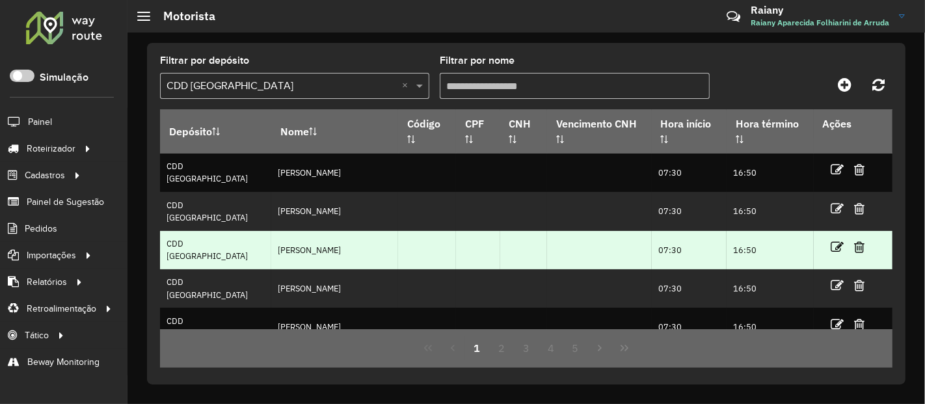
drag, startPoint x: 250, startPoint y: 252, endPoint x: 351, endPoint y: 250, distance: 101.5
click at [351, 250] on td "[PERSON_NAME]" at bounding box center [334, 250] width 127 height 38
copy td "[PERSON_NAME]"
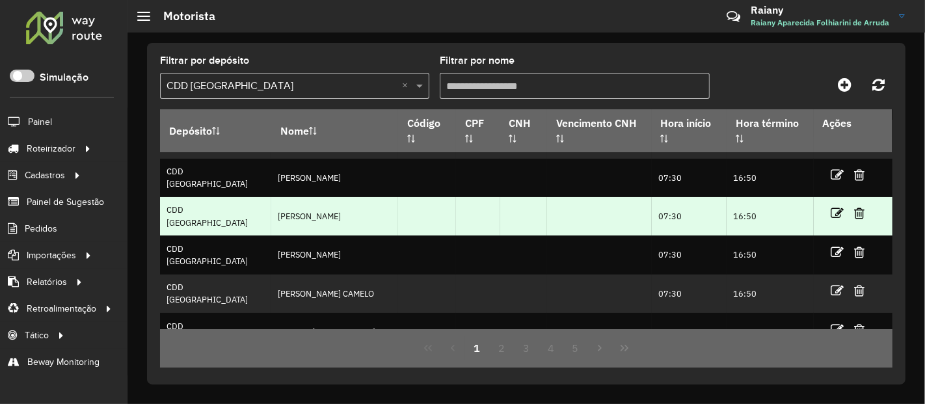
drag, startPoint x: 250, startPoint y: 218, endPoint x: 364, endPoint y: 209, distance: 113.6
click at [364, 209] on td "[PERSON_NAME]" at bounding box center [334, 216] width 127 height 38
copy td "[PERSON_NAME]"
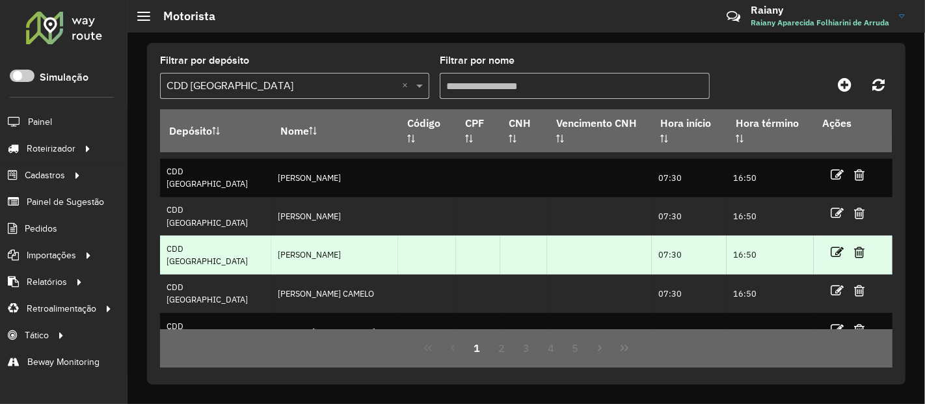
drag, startPoint x: 249, startPoint y: 250, endPoint x: 336, endPoint y: 252, distance: 87.2
click at [336, 252] on td "[PERSON_NAME]" at bounding box center [334, 254] width 127 height 38
copy td "[PERSON_NAME]"
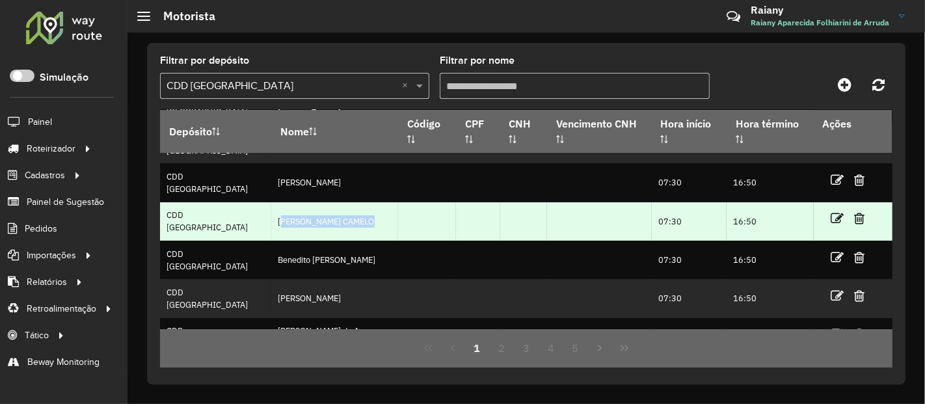
drag, startPoint x: 250, startPoint y: 218, endPoint x: 358, endPoint y: 224, distance: 108.8
click at [358, 224] on td "[PERSON_NAME] CAMELO" at bounding box center [334, 221] width 127 height 38
copy td "[PERSON_NAME] CAMELO"
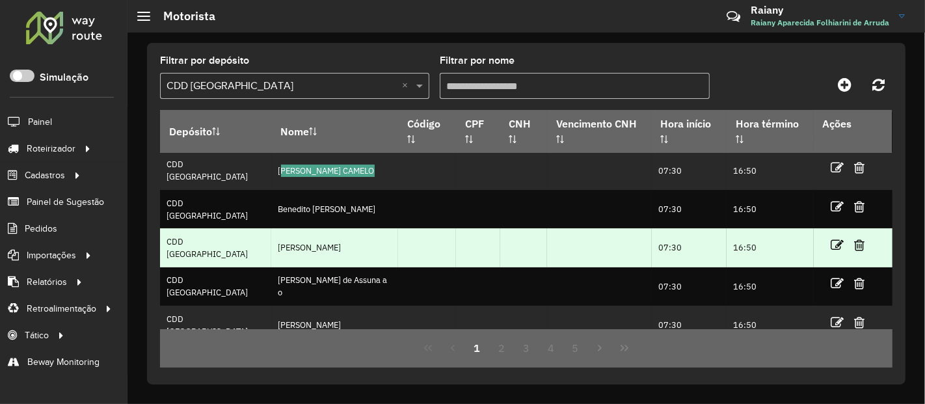
scroll to position [217, 0]
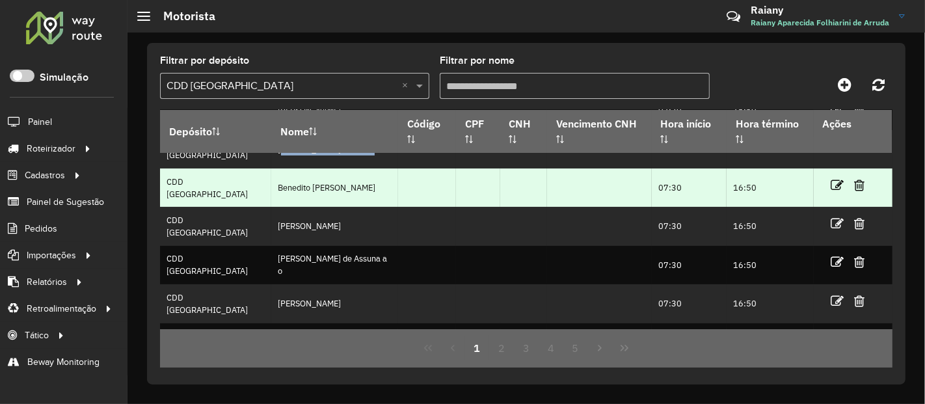
drag, startPoint x: 248, startPoint y: 187, endPoint x: 350, endPoint y: 185, distance: 102.2
click at [350, 185] on td "Benedito [PERSON_NAME]" at bounding box center [334, 187] width 127 height 38
copy td "Benedito [PERSON_NAME]"
